Goal: Task Accomplishment & Management: Manage account settings

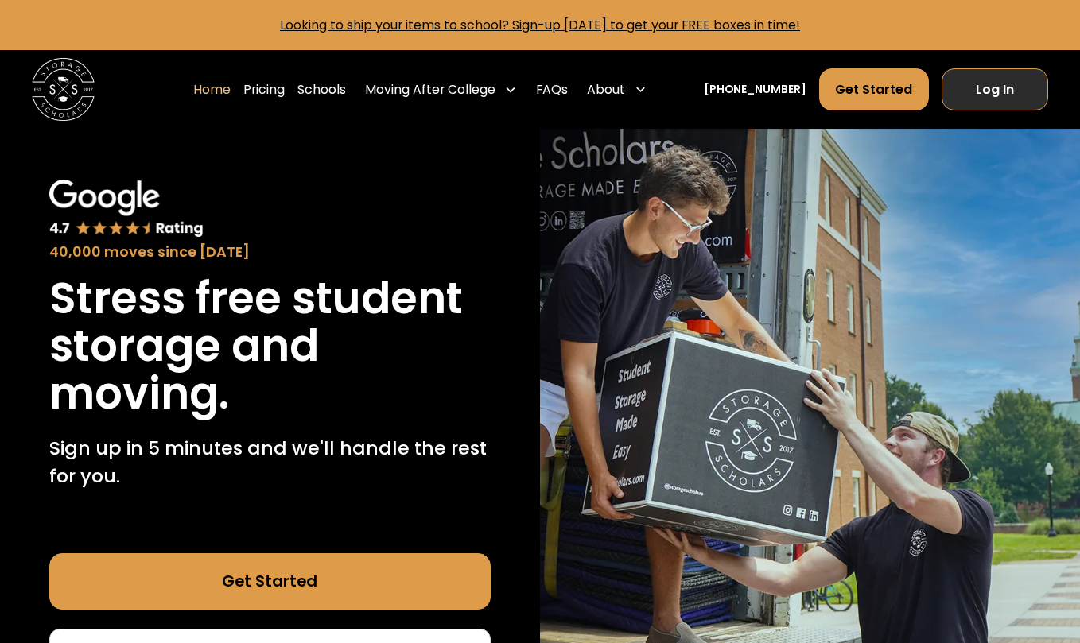
click at [973, 95] on link "Log In" at bounding box center [995, 89] width 107 height 42
click at [999, 91] on link "Log In" at bounding box center [995, 89] width 107 height 42
click at [1002, 87] on link "Log In" at bounding box center [995, 89] width 107 height 42
click at [1014, 88] on link "Log In" at bounding box center [995, 89] width 107 height 42
